Goal: Task Accomplishment & Management: Use online tool/utility

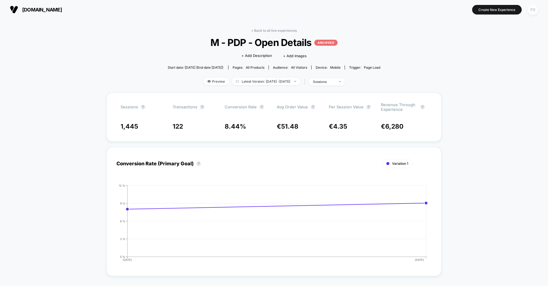
click at [536, 13] on div "FG" at bounding box center [532, 9] width 11 height 11
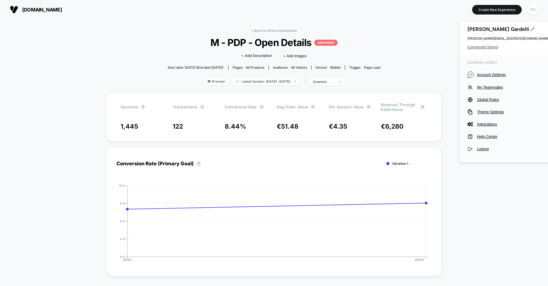
click at [487, 48] on span "Connected Stores" at bounding box center [508, 47] width 82 height 4
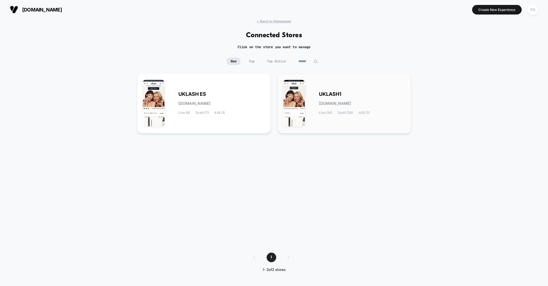
click at [321, 96] on span "UKLASH1" at bounding box center [330, 94] width 22 height 4
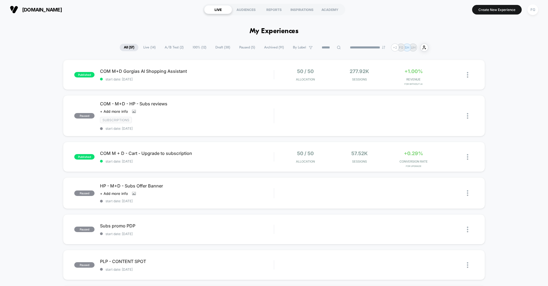
click at [215, 48] on span "Draft ( 38 )" at bounding box center [222, 47] width 23 height 7
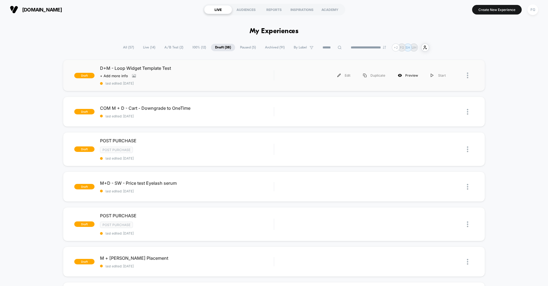
click at [402, 75] on icon at bounding box center [400, 75] width 4 height 3
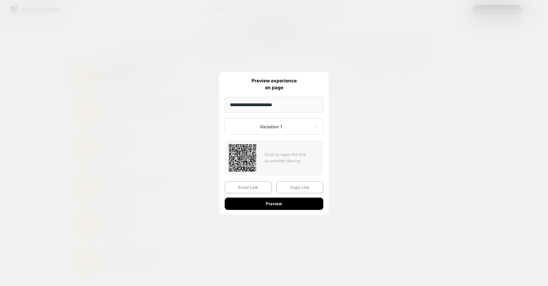
click at [273, 127] on div at bounding box center [270, 126] width 81 height 5
click at [272, 205] on button "Preview" at bounding box center [274, 204] width 99 height 12
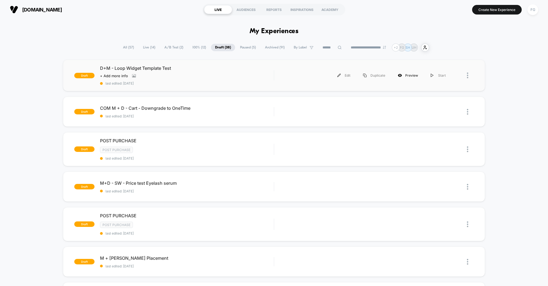
click at [417, 75] on div "Preview" at bounding box center [407, 75] width 33 height 12
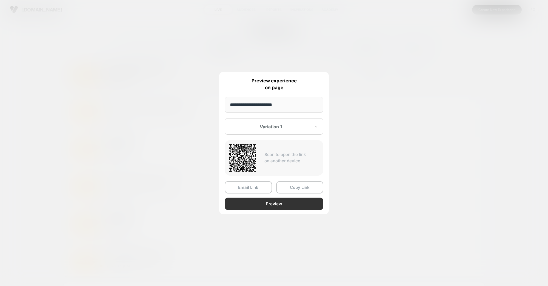
click at [267, 205] on button "Preview" at bounding box center [274, 204] width 99 height 12
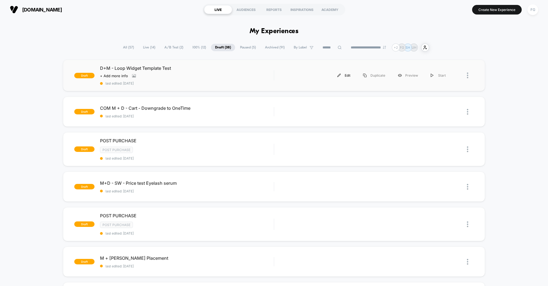
click at [345, 76] on div "Edit" at bounding box center [344, 75] width 26 height 12
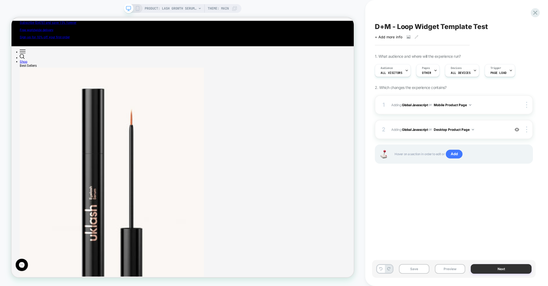
click at [492, 271] on button "Next" at bounding box center [501, 269] width 61 height 10
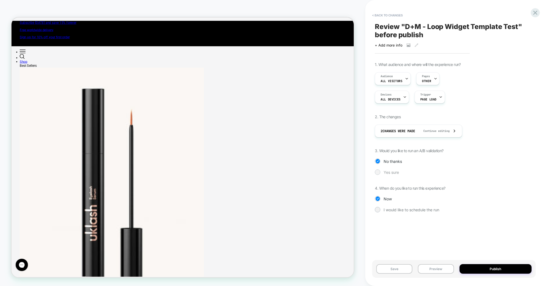
click at [0, 0] on span "Yes sure" at bounding box center [0, 0] width 0 height 0
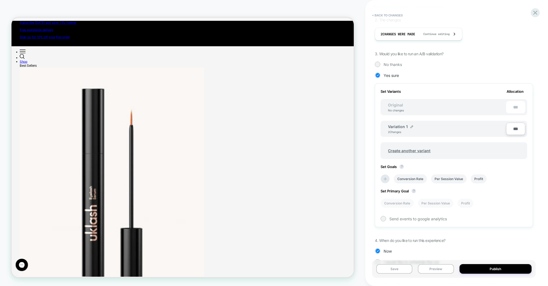
scroll to position [110, 0]
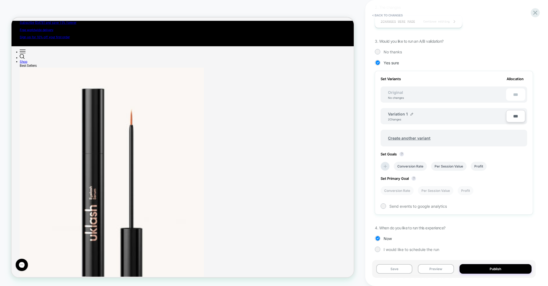
click at [0, 0] on div "Original No changes ***" at bounding box center [0, 0] width 0 height 0
click at [0, 0] on div "***" at bounding box center [0, 0] width 0 height 0
click at [0, 0] on span "Create another variant" at bounding box center [0, 0] width 0 height 0
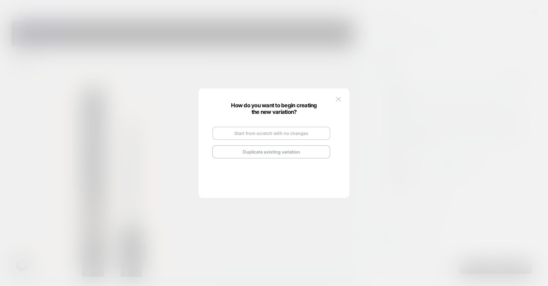
click at [257, 135] on button "Start from scratch with no changes" at bounding box center [271, 133] width 118 height 13
click at [287, 127] on img at bounding box center [288, 127] width 3 height 3
click at [0, 0] on input "**********" at bounding box center [0, 0] width 0 height 0
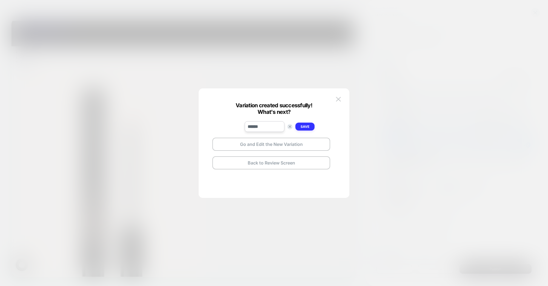
type input "******"
click at [0, 0] on strong "Save" at bounding box center [0, 0] width 0 height 0
drag, startPoint x: 292, startPoint y: 146, endPoint x: 432, endPoint y: 140, distance: 139.5
click at [292, 146] on button "Go and Edit the New Variation" at bounding box center [271, 144] width 118 height 13
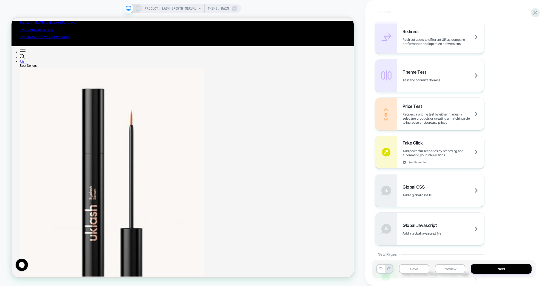
scroll to position [240, 0]
click at [433, 154] on span "Add powerful scenarios by recording and automating your interactions" at bounding box center [443, 154] width 82 height 8
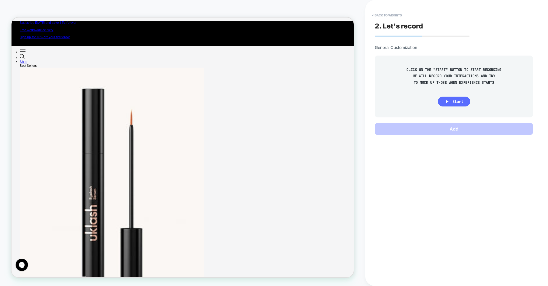
click at [457, 103] on span "Start" at bounding box center [457, 101] width 11 height 5
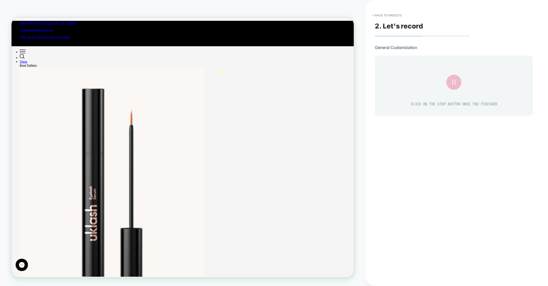
click at [456, 86] on icon at bounding box center [453, 82] width 9 height 9
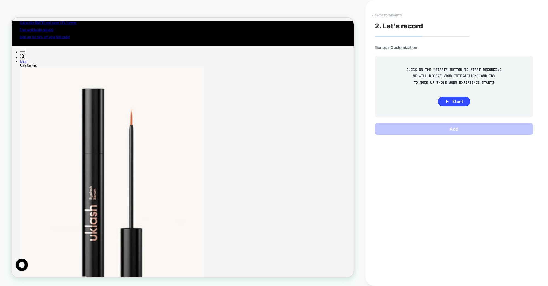
click at [0, 0] on button "< Back to widgets" at bounding box center [0, 0] width 0 height 0
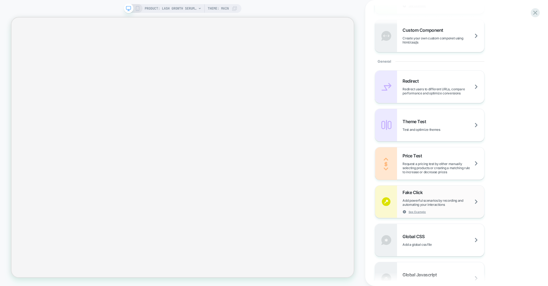
scroll to position [192, 0]
click at [440, 198] on span "Add powerful scenarios by recording and automating your interactions" at bounding box center [443, 201] width 82 height 8
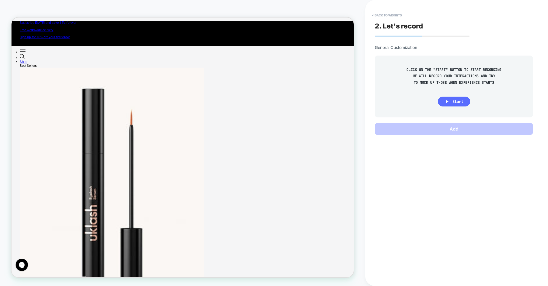
scroll to position [0, 0]
click at [0, 0] on button "Start" at bounding box center [0, 0] width 0 height 0
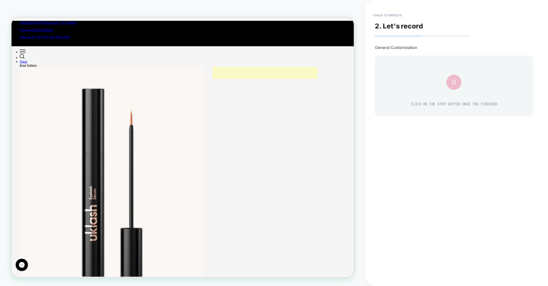
click at [287, 91] on div at bounding box center [349, 91] width 139 height 15
click at [302, 98] on div "Fake Click" at bounding box center [318, 98] width 33 height 5
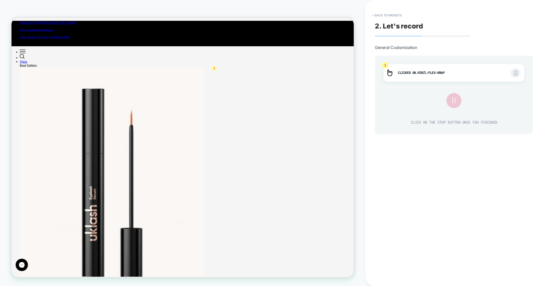
click at [0, 0] on icon at bounding box center [0, 0] width 0 height 0
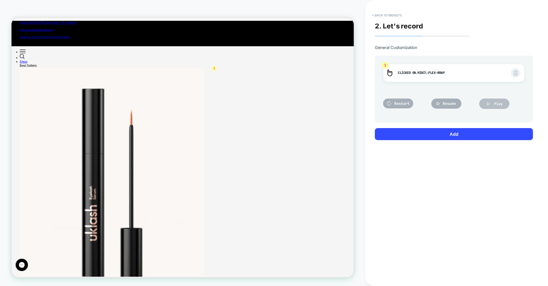
click at [0, 0] on icon at bounding box center [0, 0] width 0 height 0
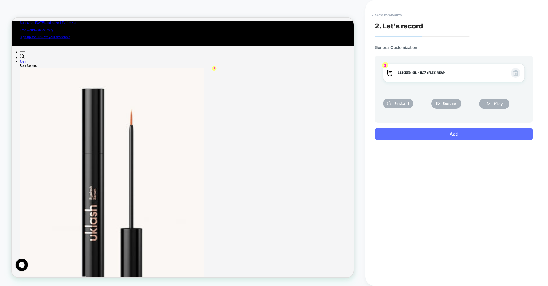
click at [0, 0] on button "Add" at bounding box center [0, 0] width 0 height 0
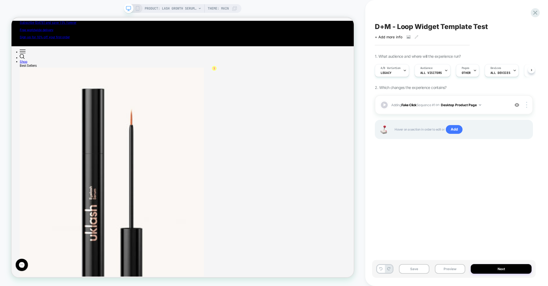
scroll to position [0, 0]
click at [496, 270] on button "Next" at bounding box center [501, 269] width 61 height 10
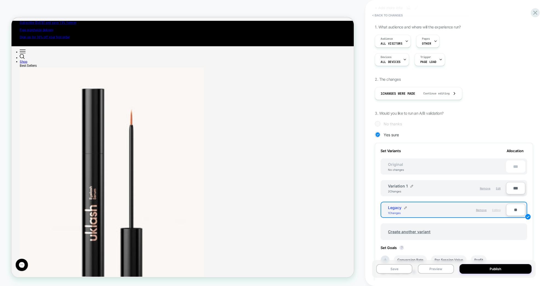
scroll to position [45, 0]
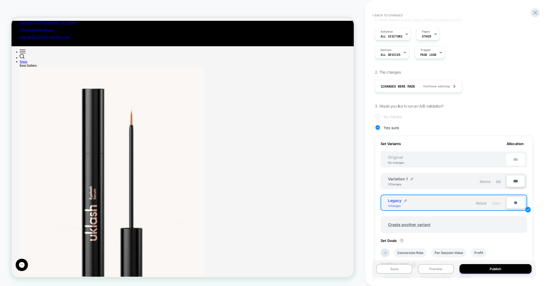
click at [0, 0] on input "**" at bounding box center [0, 0] width 0 height 0
type input "**"
type input "***"
click at [0, 0] on div "Yes sure" at bounding box center [0, 0] width 0 height 0
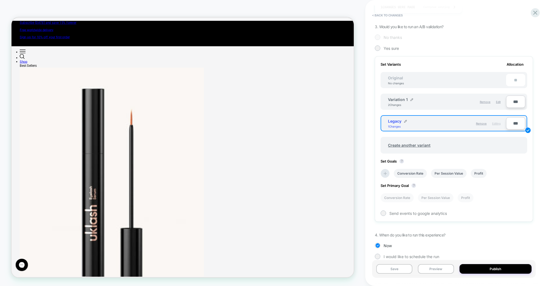
scroll to position [131, 0]
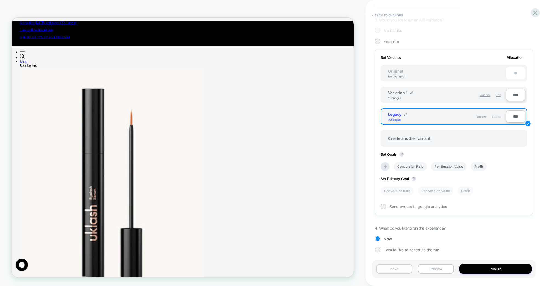
click at [0, 0] on button "Save" at bounding box center [0, 0] width 0 height 0
